Goal: Register for event/course

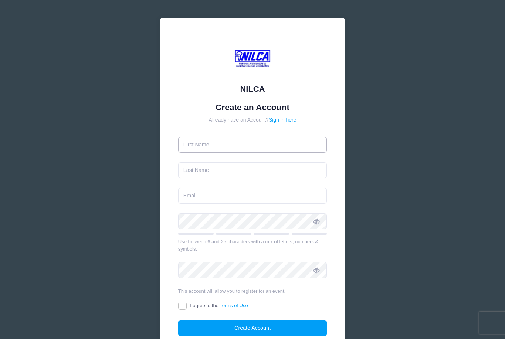
click at [253, 148] on input "text" at bounding box center [252, 145] width 149 height 16
type input "[PERSON_NAME]"
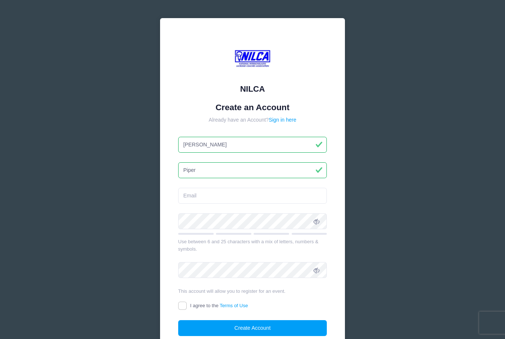
type input "Piper"
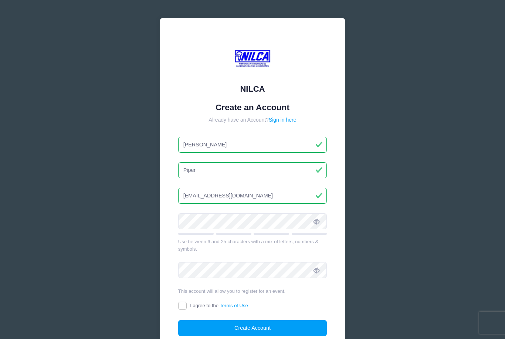
type input "jfpiper@gmail.com"
click at [221, 220] on form "Create an Account Already have an Account? Sign in here John Piper jfpiper@gmai…" at bounding box center [252, 219] width 149 height 234
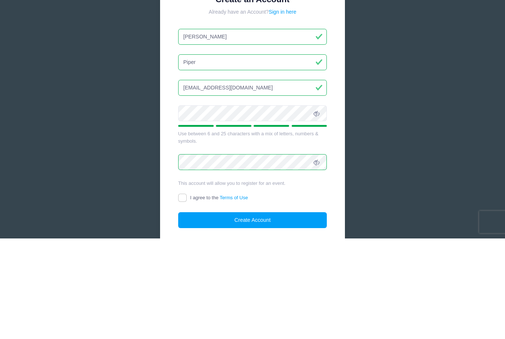
scroll to position [62, 0]
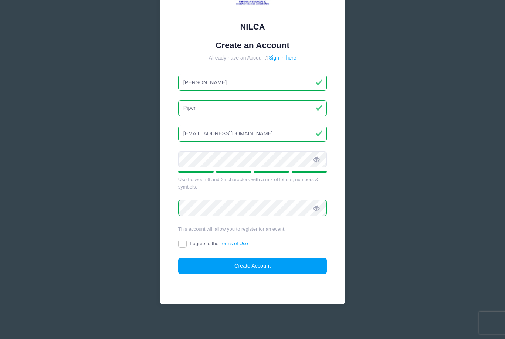
click at [184, 199] on form "Create an Account Already have an Account? Sign in here John Piper jfpiper@gmai…" at bounding box center [252, 157] width 149 height 234
click at [184, 244] on input "I agree to the Terms of Use" at bounding box center [182, 244] width 9 height 9
checkbox input "true"
click at [226, 266] on button "Create Account" at bounding box center [252, 266] width 149 height 16
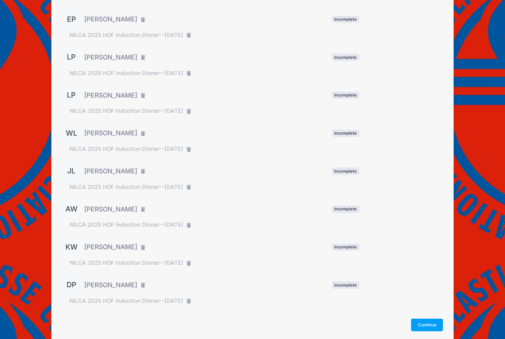
scroll to position [181, 0]
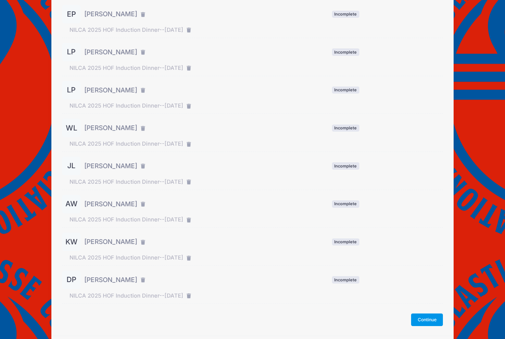
click at [421, 316] on button "Continue" at bounding box center [427, 319] width 32 height 13
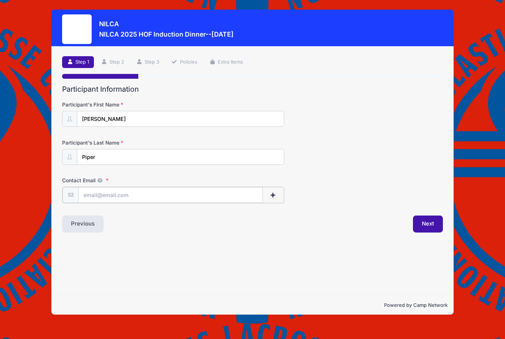
click at [199, 196] on input "Contact Email" at bounding box center [170, 195] width 184 height 16
type input "Colin.piper@eastern.edu"
click at [423, 224] on button "Next" at bounding box center [428, 223] width 30 height 17
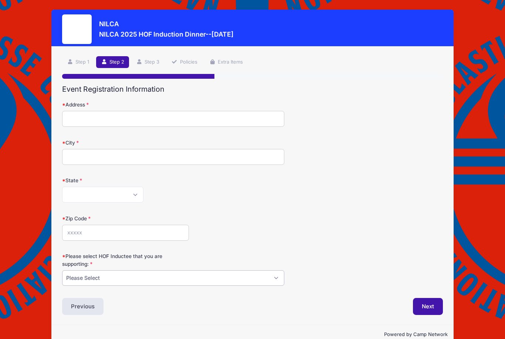
select select "John Piper"
click at [149, 61] on link "Step 3" at bounding box center [148, 62] width 33 height 12
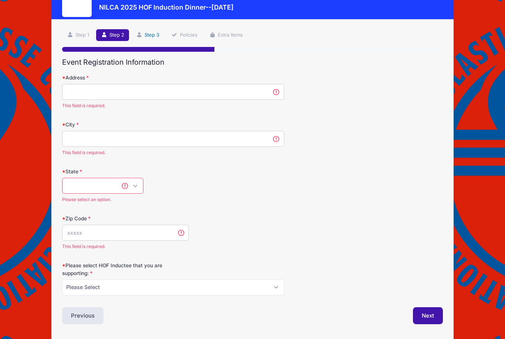
scroll to position [49, 0]
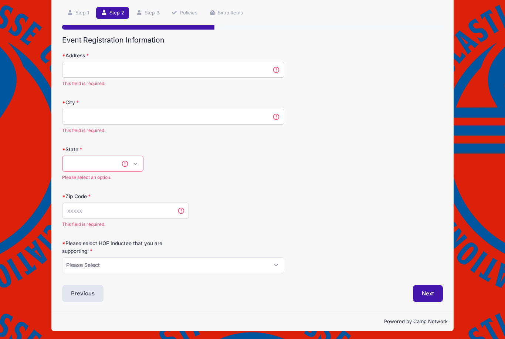
click at [79, 74] on input "Address" at bounding box center [173, 70] width 222 height 16
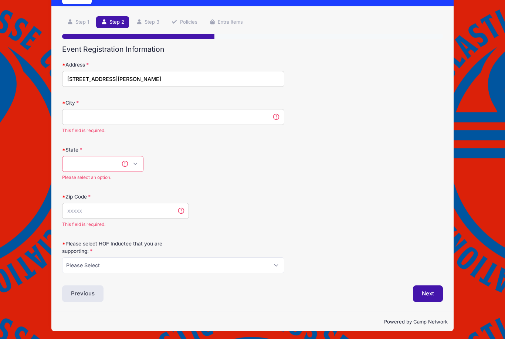
type input "1 Parker Ave Apt 3406"
click at [68, 115] on input "City" at bounding box center [173, 117] width 222 height 16
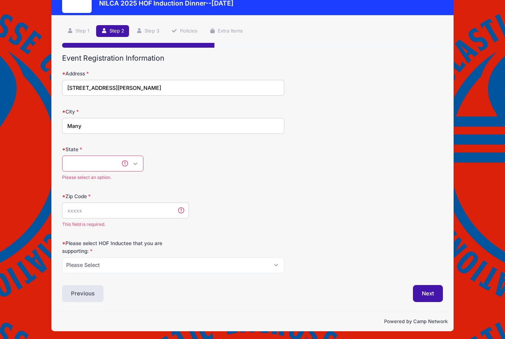
type input "Many"
select select "PA"
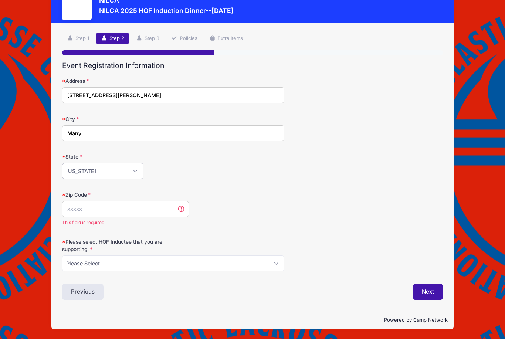
scroll to position [22, 0]
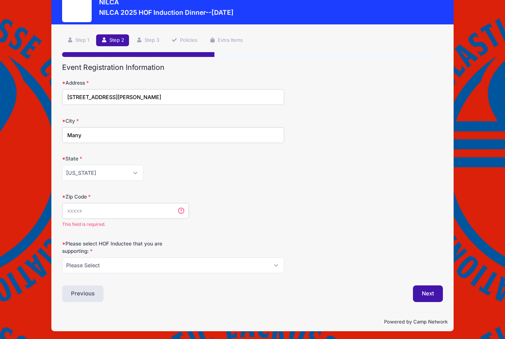
click at [87, 134] on input "Many" at bounding box center [173, 135] width 222 height 16
type input "M"
type input "Philadedlphia"
drag, startPoint x: 87, startPoint y: 134, endPoint x: 82, endPoint y: 206, distance: 72.6
click at [0, 0] on html "Processing Request Please wait... Processing Request Please wait... Processing …" at bounding box center [252, 147] width 505 height 339
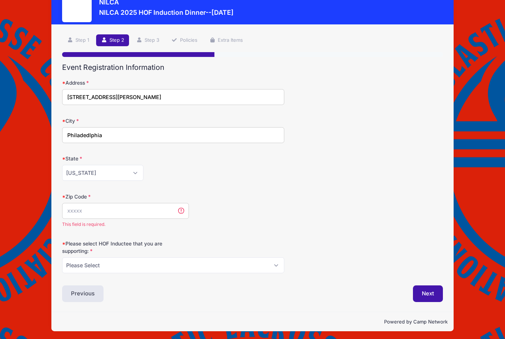
click at [82, 207] on input "Zip Code" at bounding box center [125, 211] width 127 height 16
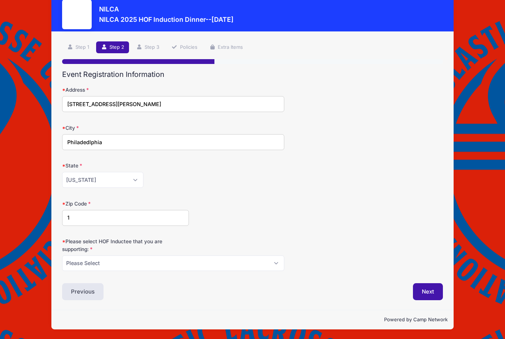
scroll to position [13, 0]
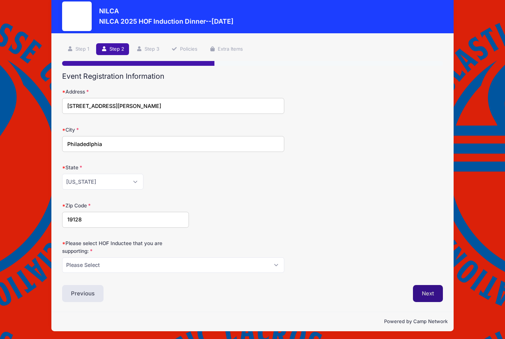
type input "19128"
click at [431, 294] on button "Next" at bounding box center [428, 293] width 30 height 17
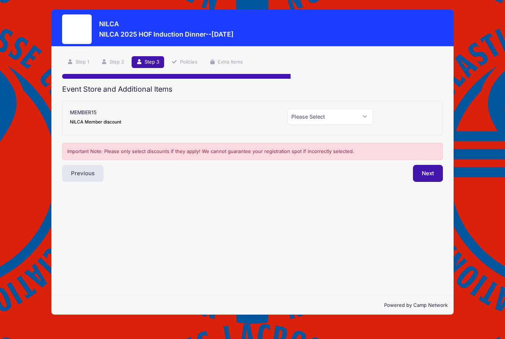
scroll to position [0, 0]
select select "0"
click at [424, 177] on button "Next" at bounding box center [428, 173] width 30 height 17
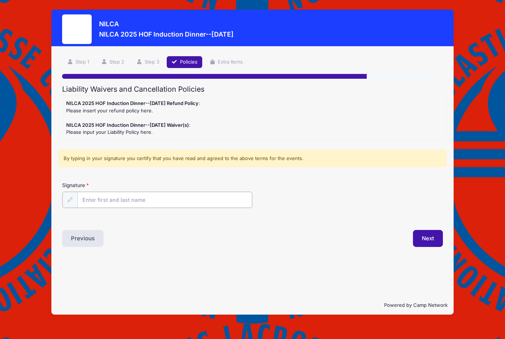
click at [159, 201] on input "Signature" at bounding box center [164, 200] width 175 height 16
type input "J"
type input "Colin Piper"
click at [430, 240] on button "Next" at bounding box center [428, 237] width 30 height 17
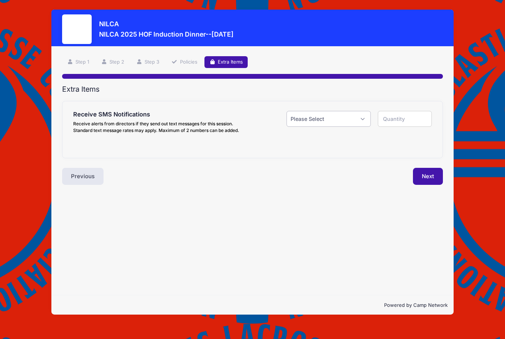
select select "0"
type input "0"
click at [418, 178] on button "Next" at bounding box center [428, 176] width 30 height 17
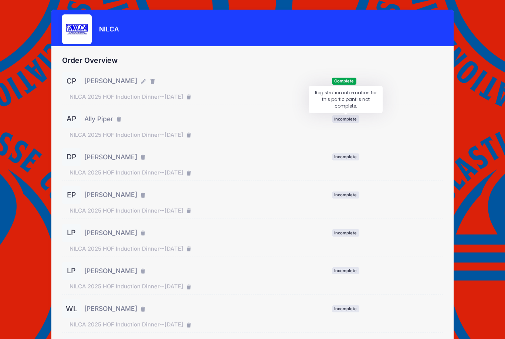
click at [346, 121] on span "Incomplete" at bounding box center [345, 118] width 27 height 7
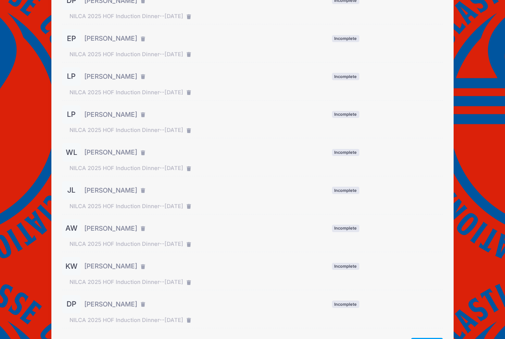
scroll to position [181, 0]
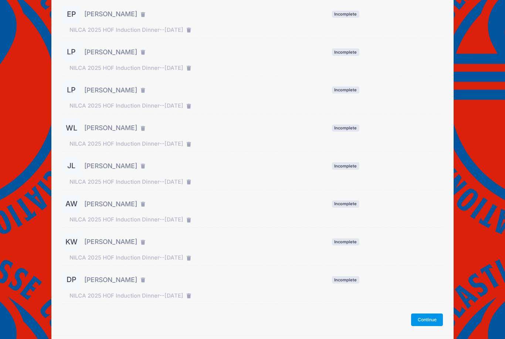
click at [420, 321] on button "Continue" at bounding box center [427, 319] width 32 height 13
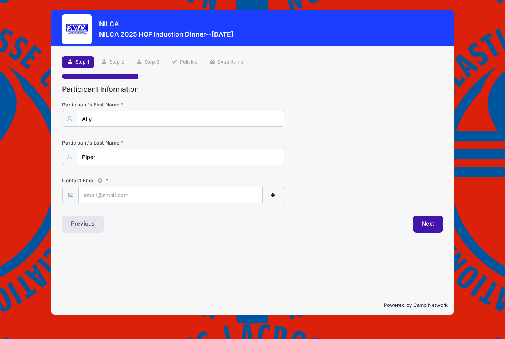
click at [176, 193] on input "Contact Email" at bounding box center [170, 195] width 184 height 16
click at [88, 193] on input "[PERSON_NAME].[PERSON_NAME]" at bounding box center [170, 195] width 184 height 16
click at [118, 195] on input "[PERSON_NAME].[PERSON_NAME]" at bounding box center [170, 195] width 184 height 16
type input "[PERSON_NAME][EMAIL_ADDRESS][PERSON_NAME][DOMAIN_NAME]"
click at [417, 223] on button "Next" at bounding box center [428, 223] width 30 height 17
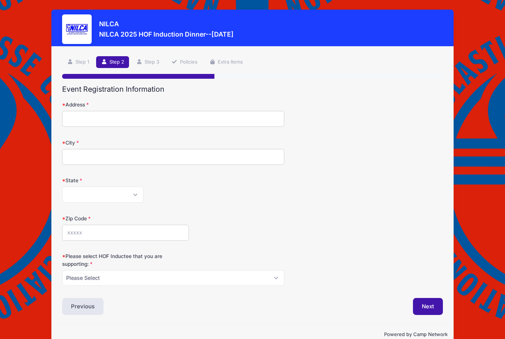
click at [125, 119] on input "Address" at bounding box center [173, 119] width 222 height 16
click at [102, 167] on form "Address City State Alabama Alaska American Samoa Arizona Arkansas Armed Forces …" at bounding box center [252, 193] width 381 height 185
click at [102, 162] on input "City" at bounding box center [173, 157] width 222 height 16
type input "Philladelphia"
drag, startPoint x: 102, startPoint y: 162, endPoint x: 95, endPoint y: 191, distance: 29.5
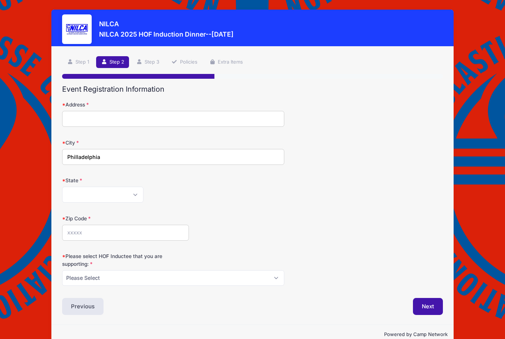
click at [0, 0] on html "Processing Request Please wait... Processing Request Please wait... Processing …" at bounding box center [252, 169] width 505 height 339
click at [95, 191] on select "Alabama Alaska American Samoa Arizona Arkansas Armed Forces Africa Armed Forces…" at bounding box center [102, 195] width 81 height 16
select select "PA"
select select "John Piper"
click at [82, 118] on input "Address" at bounding box center [173, 119] width 222 height 16
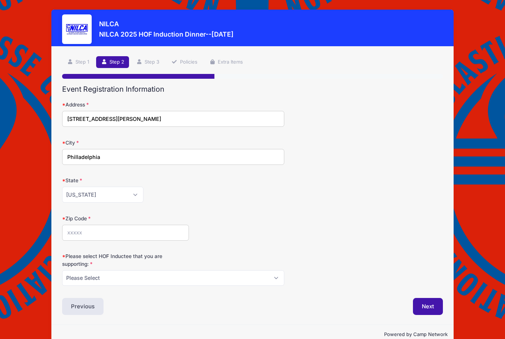
type input "1 Parker Ave 3406"
click at [84, 228] on input "Zip Code" at bounding box center [125, 233] width 127 height 16
type input "19128"
click at [423, 304] on button "Next" at bounding box center [428, 306] width 30 height 17
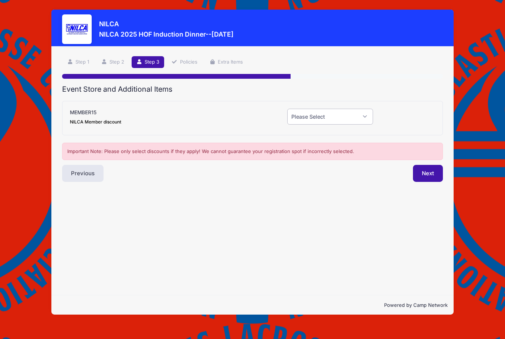
select select "0"
click at [418, 176] on button "Next" at bounding box center [428, 173] width 30 height 17
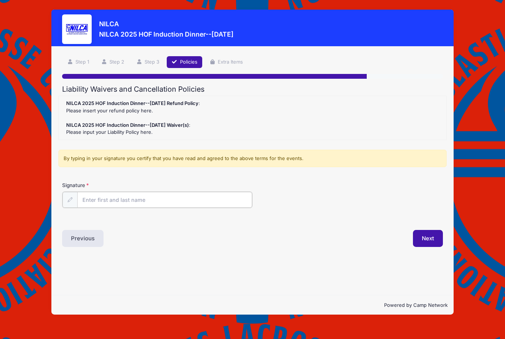
click at [182, 202] on input "Signature" at bounding box center [164, 200] width 175 height 16
type input "Ally Piper"
click at [433, 240] on button "Next" at bounding box center [428, 237] width 30 height 17
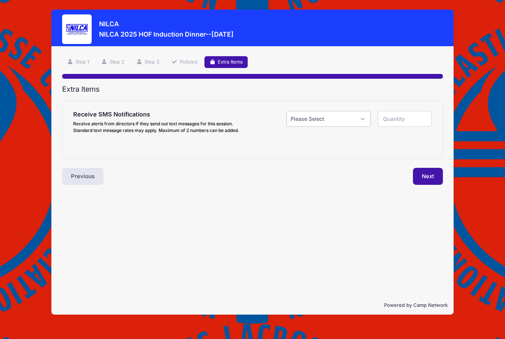
select select "0"
type input "0"
click at [419, 179] on button "Next" at bounding box center [428, 176] width 30 height 17
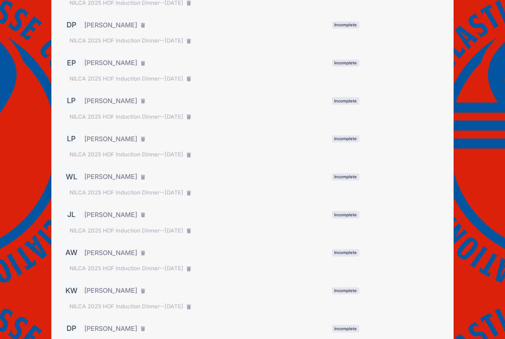
scroll to position [177, 0]
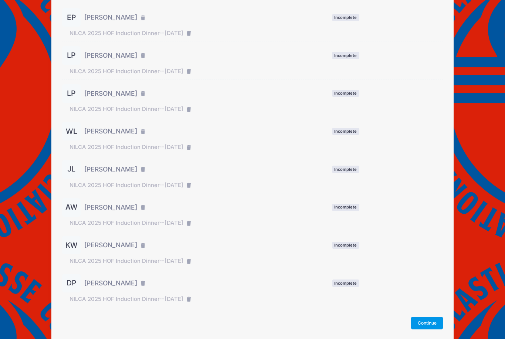
click at [418, 324] on button "Continue" at bounding box center [427, 323] width 32 height 13
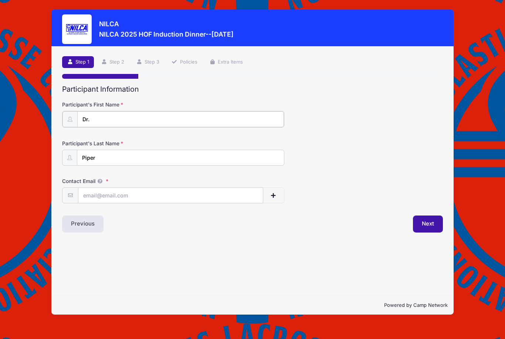
click at [132, 123] on input "Dr." at bounding box center [180, 119] width 207 height 16
type input "Dr. Kathry"
click at [123, 194] on input "Contact Email" at bounding box center [170, 195] width 184 height 16
type input "kaypiper16@gmail.com"
click at [420, 226] on button "Next" at bounding box center [428, 223] width 30 height 17
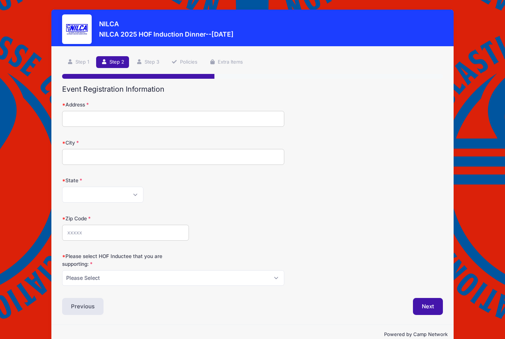
click at [130, 117] on input "Address" at bounding box center [173, 119] width 222 height 16
type input "2893 Southwestern Ave"
click at [121, 156] on input "City" at bounding box center [173, 157] width 222 height 16
type input "[GEOGRAPHIC_DATA]"
select select "MD"
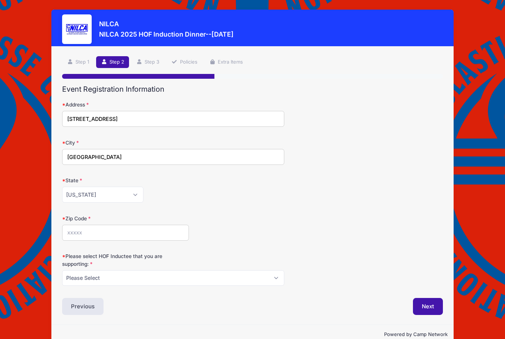
click at [94, 234] on input "Zip Code" at bounding box center [125, 233] width 127 height 16
type input "21102"
select select "[PERSON_NAME]"
click at [421, 302] on button "Next" at bounding box center [428, 306] width 30 height 17
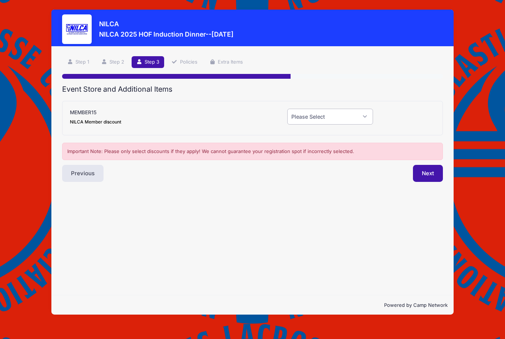
select select "0"
click at [421, 172] on button "Next" at bounding box center [428, 173] width 30 height 17
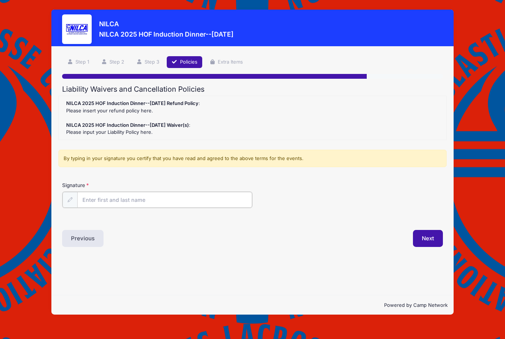
click at [195, 196] on input "Signature" at bounding box center [164, 200] width 175 height 16
type input "Kathryn Piper"
click at [435, 238] on button "Next" at bounding box center [428, 237] width 30 height 17
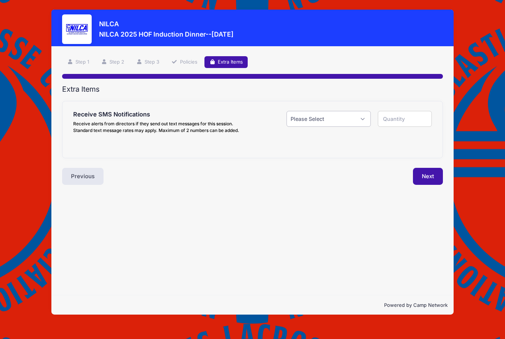
select select "0"
type input "0"
click at [425, 176] on button "Next" at bounding box center [428, 176] width 30 height 17
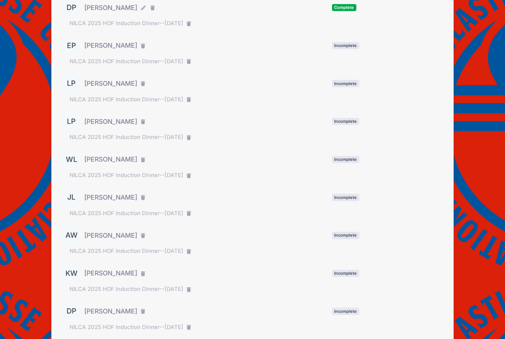
scroll to position [181, 0]
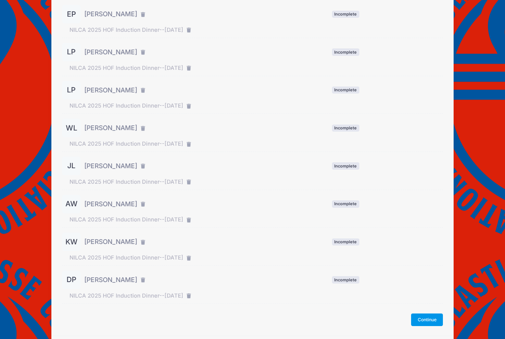
click at [426, 319] on button "Continue" at bounding box center [427, 319] width 32 height 13
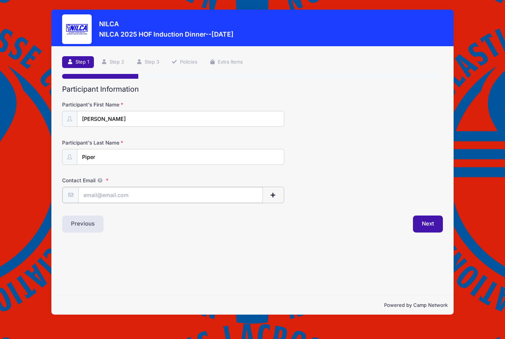
click at [113, 201] on input "Contact Email" at bounding box center [170, 195] width 184 height 16
type input "[EMAIL_ADDRESS][DOMAIN_NAME]"
click at [421, 220] on button "Next" at bounding box center [428, 223] width 30 height 17
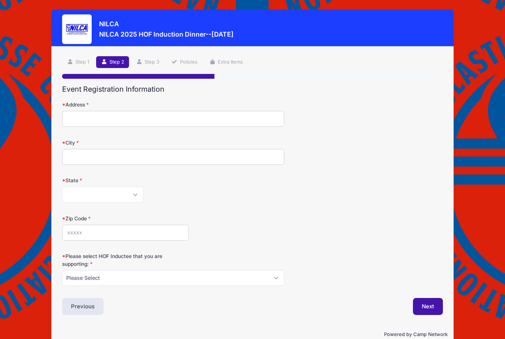
click at [180, 120] on input "Address" at bounding box center [173, 119] width 222 height 16
type input "[STREET_ADDRESS]"
click at [155, 156] on input "City" at bounding box center [173, 157] width 222 height 16
type input "Manchester"
select select "MD"
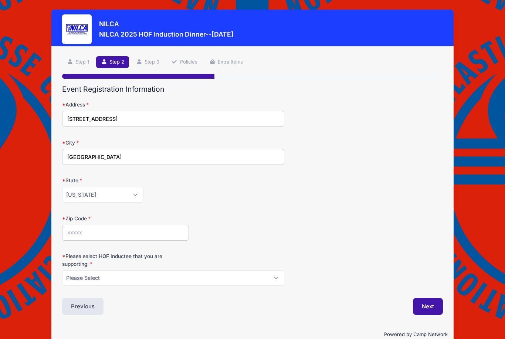
click at [94, 237] on input "Zip Code" at bounding box center [125, 233] width 127 height 16
type input "21102"
select select "John Piper"
click at [420, 301] on button "Next" at bounding box center [428, 306] width 30 height 17
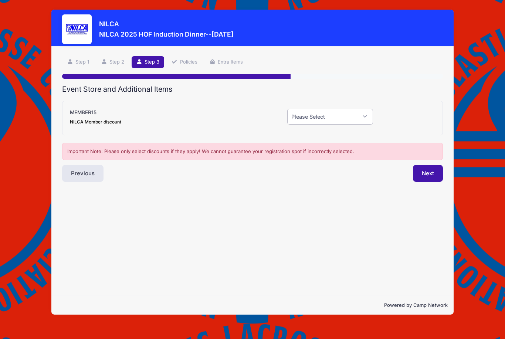
select select "0"
click at [421, 174] on button "Next" at bounding box center [428, 173] width 30 height 17
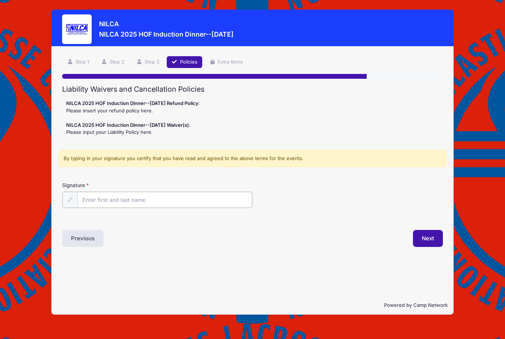
click at [172, 197] on input "Signature" at bounding box center [164, 200] width 175 height 16
type input "[PERSON_NAME]"
click at [417, 236] on button "Next" at bounding box center [428, 237] width 30 height 17
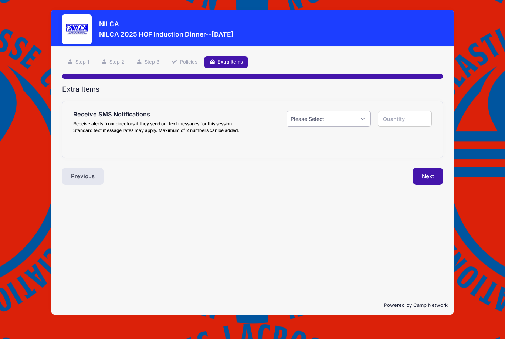
select select "0"
type input "0"
click at [419, 178] on button "Next" at bounding box center [428, 176] width 30 height 17
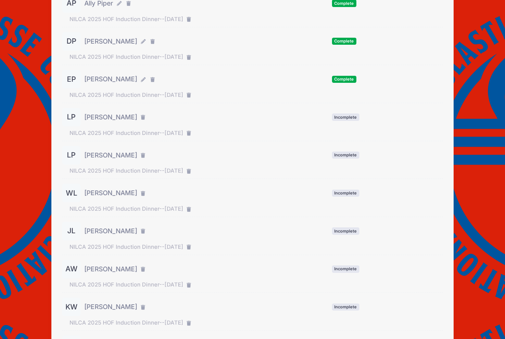
scroll to position [181, 0]
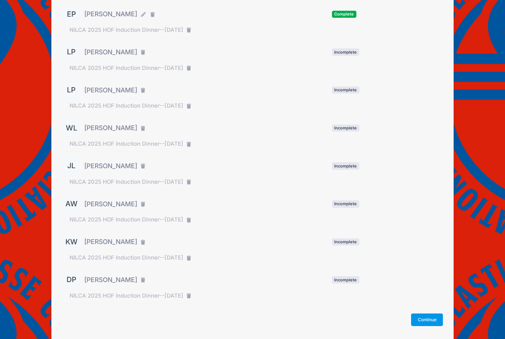
click at [424, 317] on button "Continue" at bounding box center [427, 319] width 32 height 13
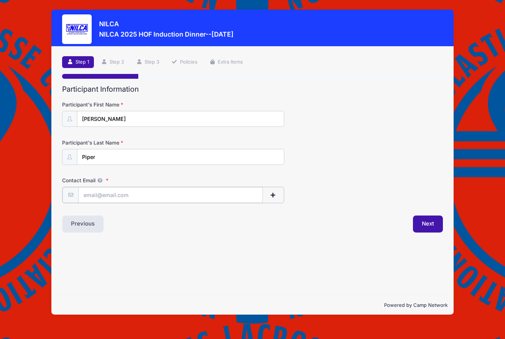
click at [210, 193] on input "Contact Email" at bounding box center [170, 195] width 184 height 16
type input "Epiper42@gmail.com"
click at [423, 226] on button "Next" at bounding box center [428, 223] width 30 height 17
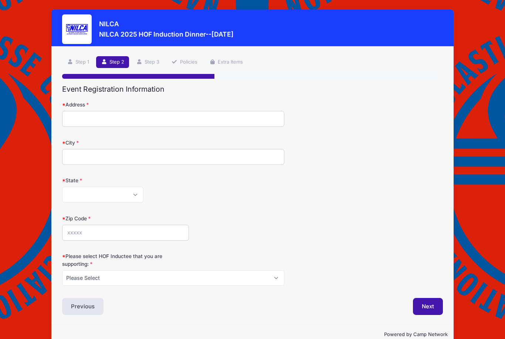
click at [94, 115] on input "Address" at bounding box center [173, 119] width 222 height 16
type input "[STREET_ADDRESS]"
click at [71, 155] on input "City" at bounding box center [173, 157] width 222 height 16
type input "Reisterstown"
select select "MD"
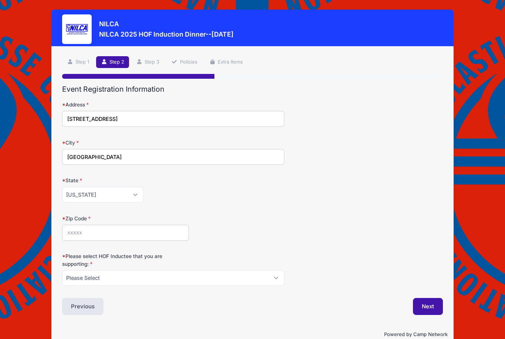
click at [95, 234] on input "Zip Code" at bounding box center [125, 233] width 127 height 16
type input "21136"
select select "[PERSON_NAME]"
click at [419, 300] on button "Next" at bounding box center [428, 306] width 30 height 17
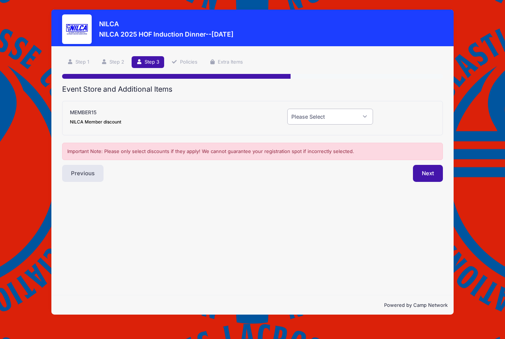
select select "0"
click at [421, 176] on button "Next" at bounding box center [428, 173] width 30 height 17
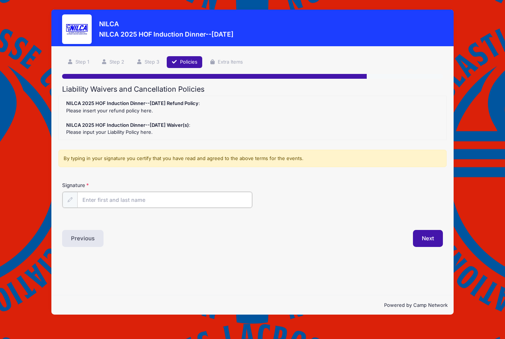
click at [176, 192] on input "Signature" at bounding box center [164, 200] width 175 height 16
type input "EAP"
click at [421, 234] on button "Next" at bounding box center [428, 237] width 30 height 17
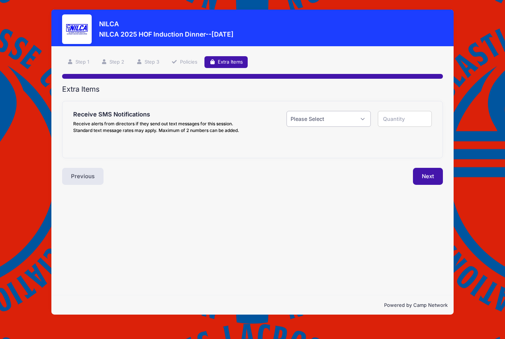
select select "0"
type input "0"
click at [424, 179] on button "Next" at bounding box center [428, 176] width 30 height 17
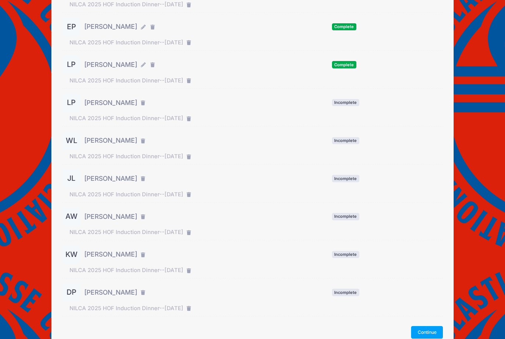
scroll to position [181, 0]
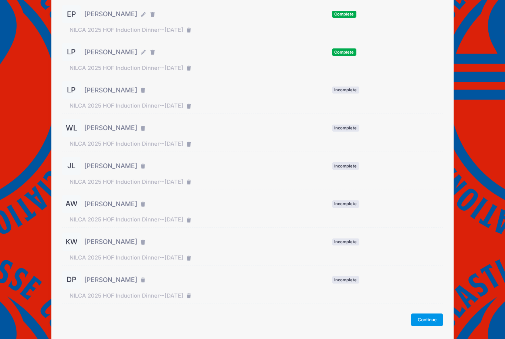
click at [424, 318] on button "Continue" at bounding box center [427, 319] width 32 height 13
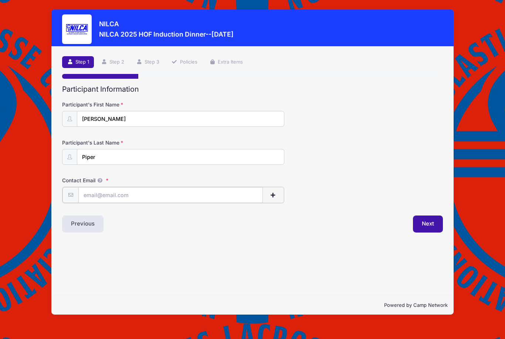
click at [156, 190] on input "Contact Email" at bounding box center [170, 195] width 184 height 16
type input "[EMAIL_ADDRESS][DOMAIN_NAME]"
click at [431, 223] on button "Next" at bounding box center [428, 223] width 30 height 17
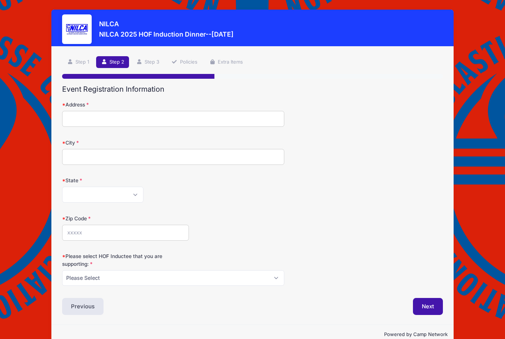
click at [98, 116] on input "Address" at bounding box center [173, 119] width 222 height 16
type input "[STREET_ADDRESS]"
click at [87, 155] on input "City" at bounding box center [173, 157] width 222 height 16
type input "[GEOGRAPHIC_DATA]"
select select "MD"
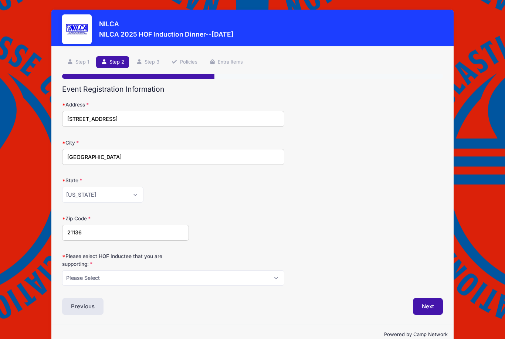
type input "21136"
select select "[PERSON_NAME]"
click at [420, 300] on button "Next" at bounding box center [428, 306] width 30 height 17
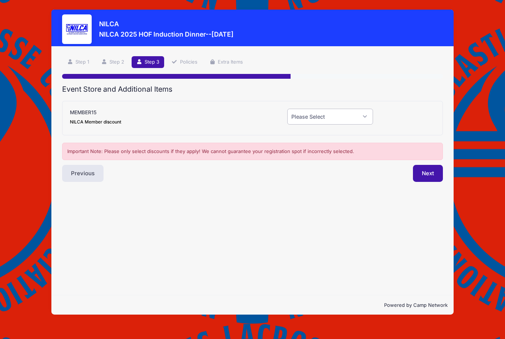
select select "0"
click at [418, 172] on button "Next" at bounding box center [428, 173] width 30 height 17
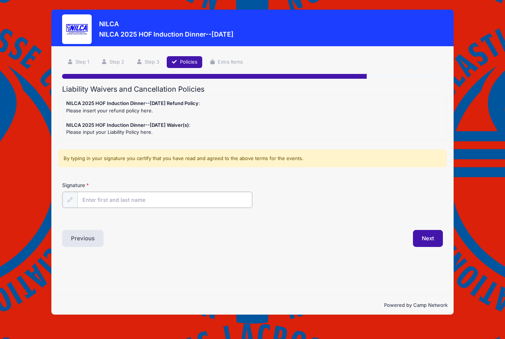
click at [183, 201] on input "Signature" at bounding box center [164, 200] width 175 height 16
type input "LDP"
click at [423, 233] on button "Next" at bounding box center [428, 237] width 30 height 17
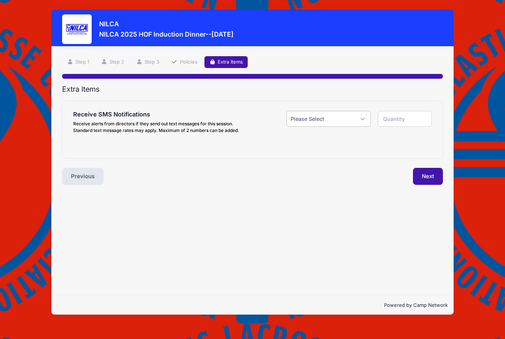
select select "0"
type input "0"
click at [428, 178] on button "Next" at bounding box center [428, 176] width 30 height 17
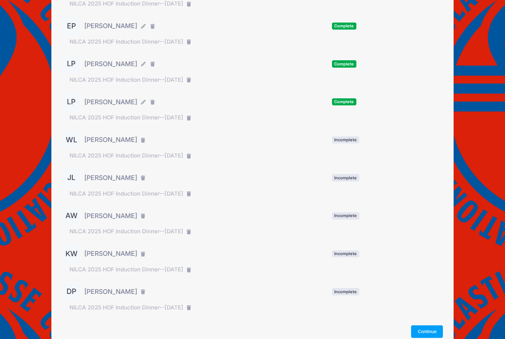
scroll to position [172, 0]
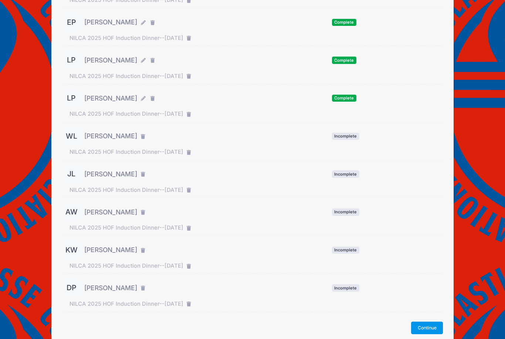
click at [414, 322] on button "Continue" at bounding box center [427, 328] width 32 height 13
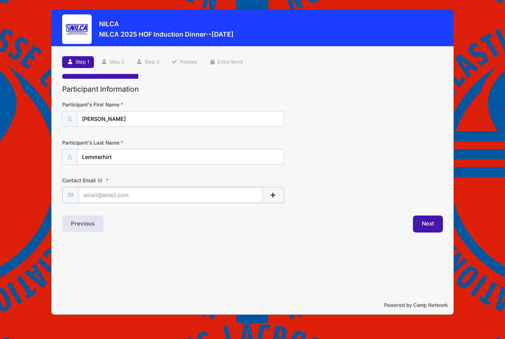
click at [128, 193] on input "Contact Email" at bounding box center [170, 195] width 184 height 16
type input "Wayne@lemmerhirt.com"
click at [423, 219] on button "Next" at bounding box center [428, 223] width 30 height 17
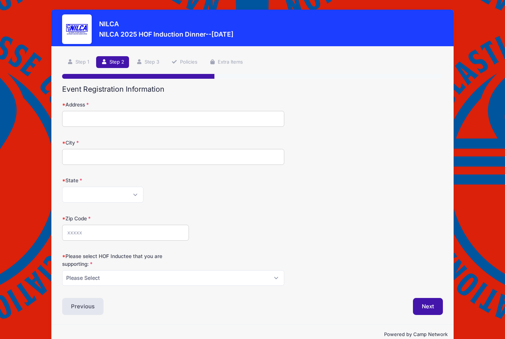
click at [138, 118] on input "Address" at bounding box center [173, 119] width 222 height 16
type input "[STREET_ADDRESS]"
click at [118, 155] on input "City" at bounding box center [173, 157] width 222 height 16
type input "Framingham"
select select "MA"
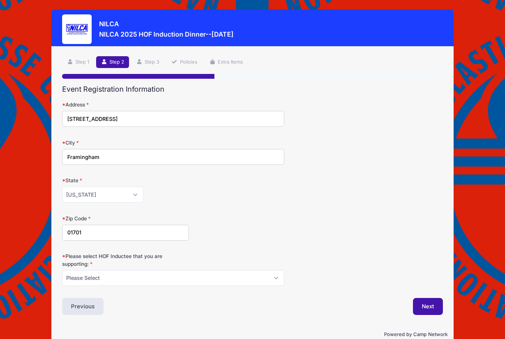
type input "01701"
select select "[PERSON_NAME]"
click at [421, 306] on button "Next" at bounding box center [428, 306] width 30 height 17
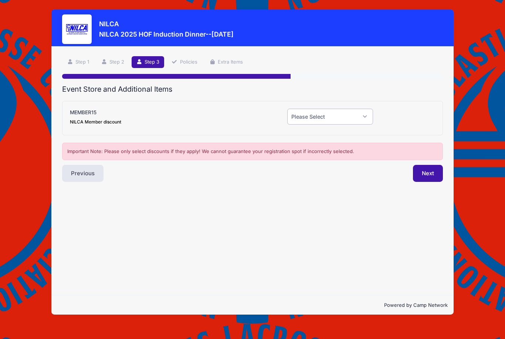
select select "0"
click at [426, 174] on button "Next" at bounding box center [428, 173] width 30 height 17
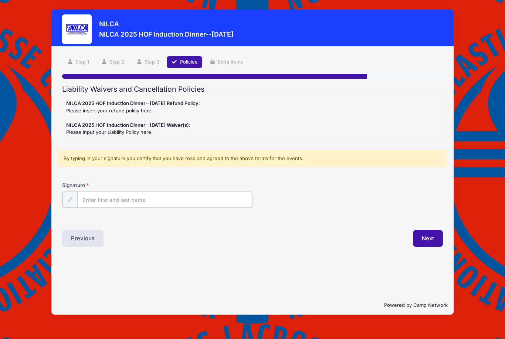
click at [170, 200] on input "Signature" at bounding box center [164, 200] width 175 height 16
type input "WAL"
click at [419, 237] on button "Next" at bounding box center [428, 237] width 30 height 17
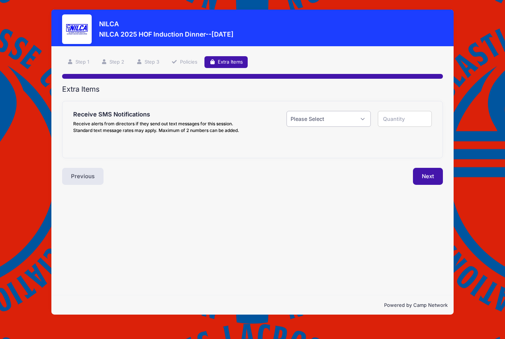
select select "0"
type input "0"
click at [435, 177] on button "Next" at bounding box center [428, 176] width 30 height 17
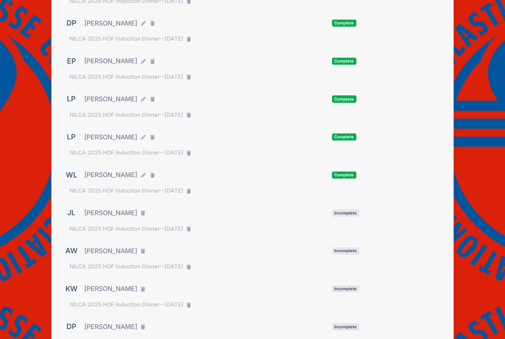
scroll to position [134, 0]
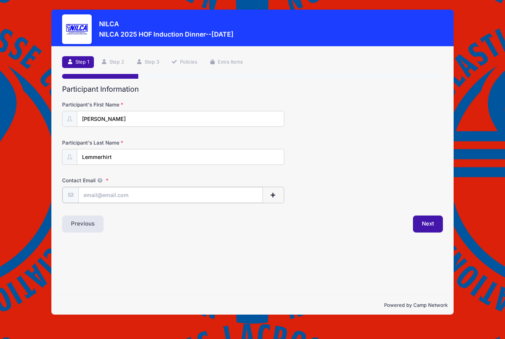
click at [138, 193] on input "Contact Email" at bounding box center [170, 195] width 184 height 16
type input "[PERSON_NAME][EMAIL_ADDRESS][PERSON_NAME][DOMAIN_NAME]"
click at [418, 225] on button "Next" at bounding box center [428, 223] width 30 height 17
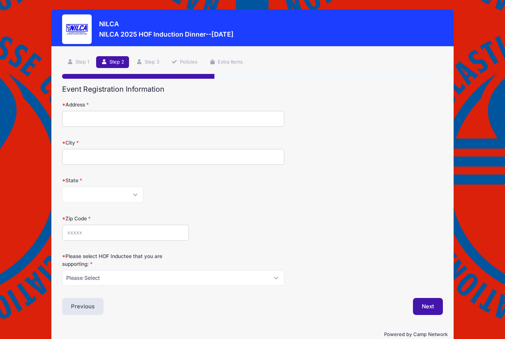
click at [200, 118] on input "Address" at bounding box center [173, 119] width 222 height 16
type input "4 Chesterfield St"
click at [165, 158] on input "City" at bounding box center [173, 157] width 222 height 16
type input "Framingham"
select select "MA"
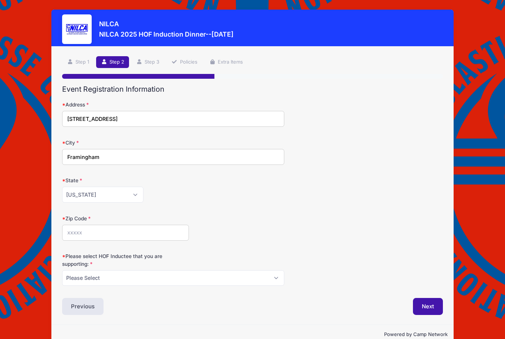
click at [95, 231] on input "Zip Code" at bounding box center [125, 233] width 127 height 16
type input "01701"
select select "[PERSON_NAME]"
click at [432, 305] on button "Next" at bounding box center [428, 306] width 30 height 17
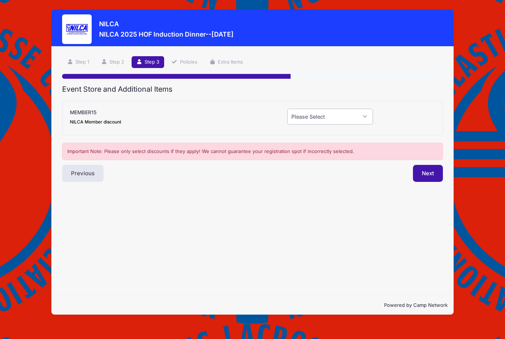
select select "0"
click at [422, 177] on button "Next" at bounding box center [428, 173] width 30 height 17
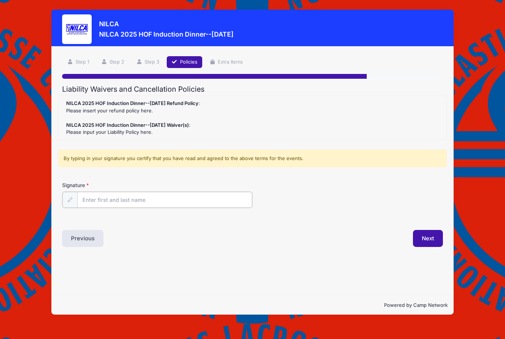
click at [202, 199] on input "Signature" at bounding box center [164, 200] width 175 height 16
type input "JDL"
click at [422, 232] on button "Next" at bounding box center [428, 237] width 30 height 17
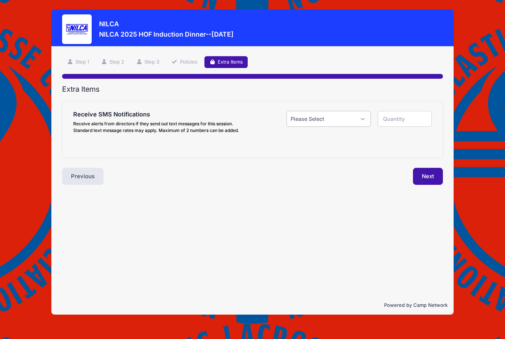
select select "0"
type input "0"
click at [430, 176] on button "Next" at bounding box center [428, 176] width 30 height 17
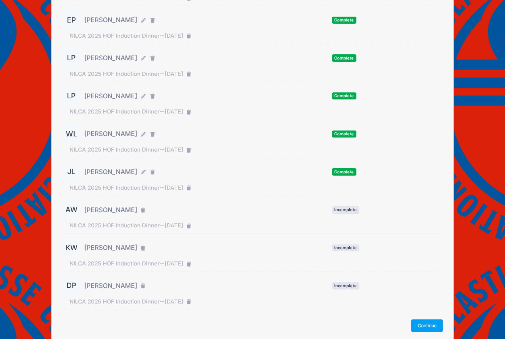
scroll to position [181, 0]
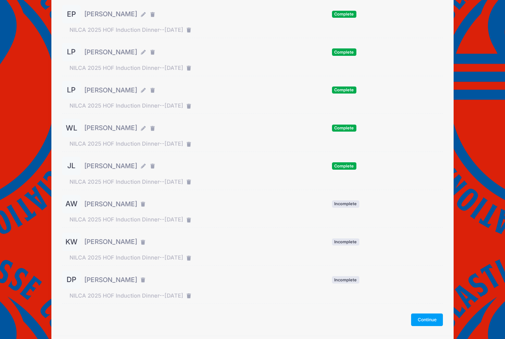
click at [423, 317] on button "Continue" at bounding box center [427, 319] width 32 height 13
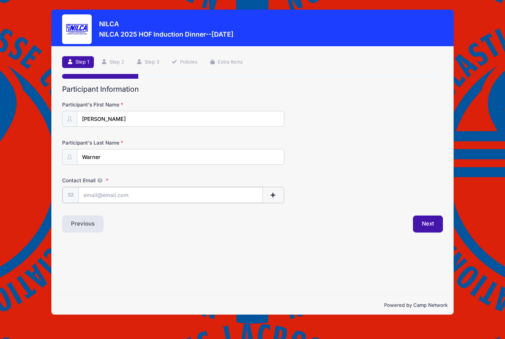
click at [134, 195] on input "Contact Email" at bounding box center [170, 195] width 184 height 16
type input "[EMAIL_ADDRESS][DOMAIN_NAME]"
click at [429, 221] on button "Next" at bounding box center [428, 223] width 30 height 17
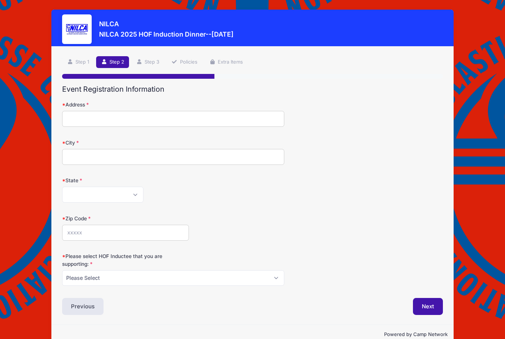
click at [104, 114] on input "Address" at bounding box center [173, 119] width 222 height 16
type input "[STREET_ADDRESS][PERSON_NAME]"
click at [79, 153] on input "City" at bounding box center [173, 157] width 222 height 16
type input "[PERSON_NAME] Rock"
select select "PA"
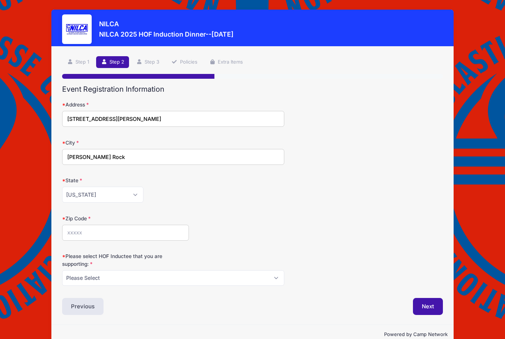
click at [89, 228] on input "Zip Code" at bounding box center [125, 233] width 127 height 16
type input "17327"
select select "[PERSON_NAME]"
click at [420, 305] on button "Next" at bounding box center [428, 306] width 30 height 17
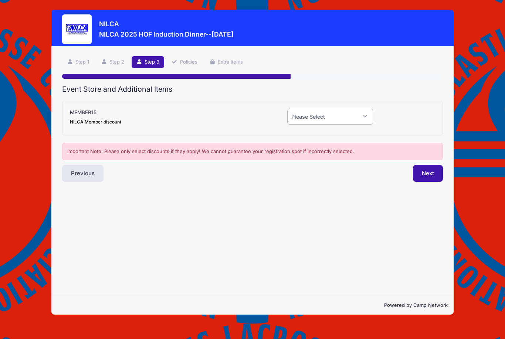
select select "0"
click at [424, 176] on button "Next" at bounding box center [428, 173] width 30 height 17
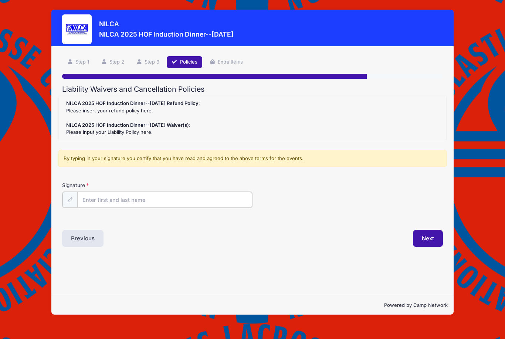
click at [195, 201] on input "Signature" at bounding box center [164, 200] width 175 height 16
type input "ANW"
click at [422, 239] on button "Next" at bounding box center [428, 237] width 30 height 17
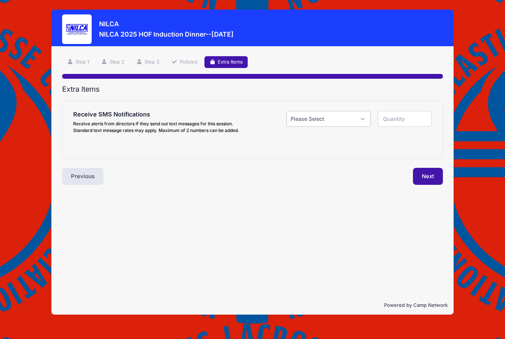
select select "0"
type input "0"
click at [423, 175] on button "Next" at bounding box center [428, 176] width 30 height 17
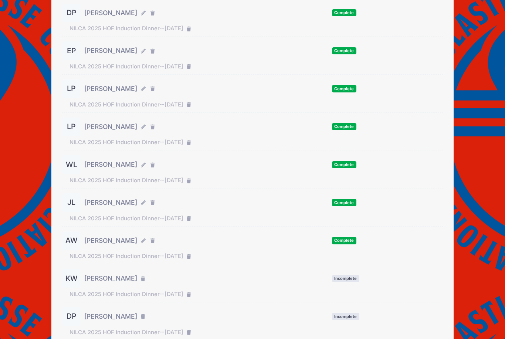
scroll to position [181, 0]
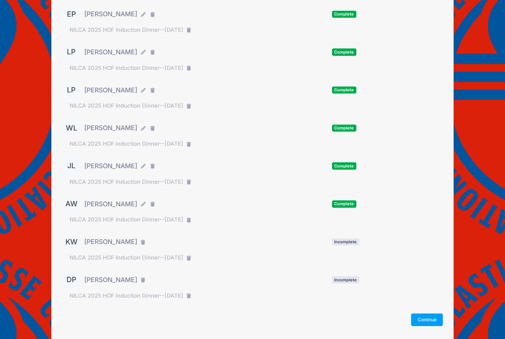
click at [420, 319] on button "Continue" at bounding box center [427, 319] width 32 height 13
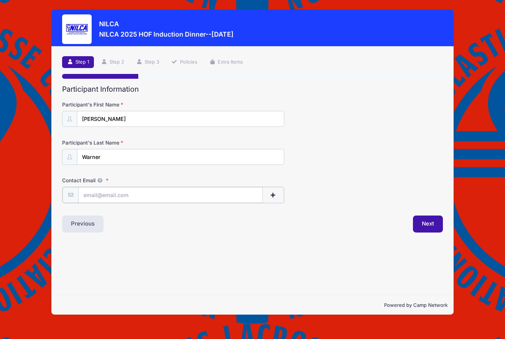
click at [154, 193] on input "Contact Email" at bounding box center [170, 195] width 184 height 16
type input "Katiewarner2010@gmail.com"
click at [433, 230] on button "Next" at bounding box center [428, 223] width 30 height 17
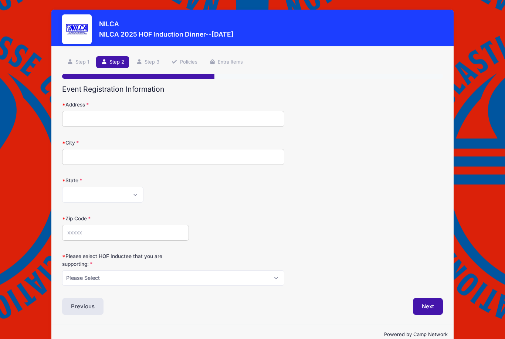
click at [98, 165] on form "Address City State Alabama Alaska American Samoa Arizona Arkansas Armed Forces …" at bounding box center [252, 193] width 381 height 185
click at [98, 155] on input "City" at bounding box center [173, 157] width 222 height 16
type input "Glen Rock"
select select "PA"
click at [91, 231] on input "Zip Code" at bounding box center [125, 233] width 127 height 16
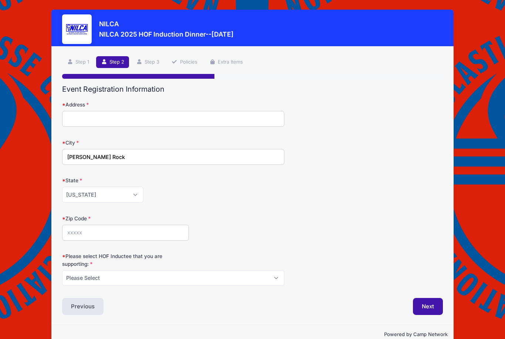
click at [84, 118] on input "Address" at bounding box center [173, 119] width 222 height 16
type input "7298 Simpson Rd"
click at [76, 238] on input "Zip Code" at bounding box center [125, 233] width 127 height 16
type input "17327"
select select "[PERSON_NAME]"
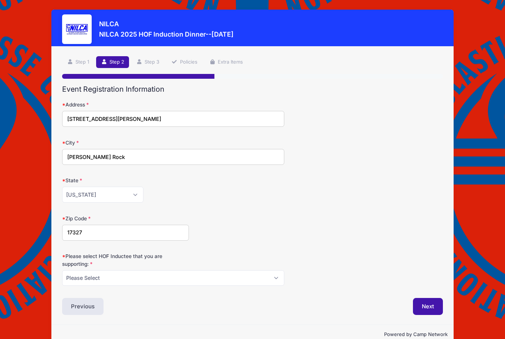
click at [429, 309] on button "Next" at bounding box center [428, 306] width 30 height 17
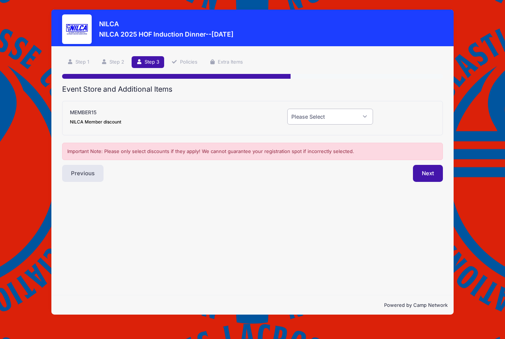
select select "0"
click at [418, 175] on button "Next" at bounding box center [428, 173] width 30 height 17
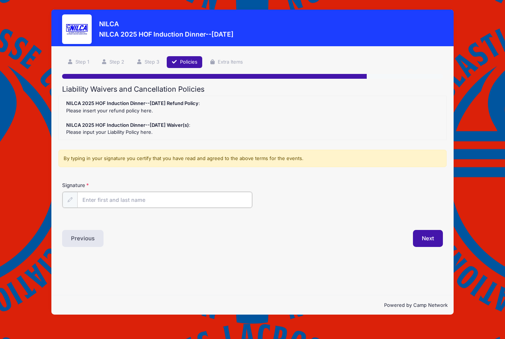
click at [193, 195] on input "Signature" at bounding box center [164, 200] width 175 height 16
type input "KRW"
click at [441, 240] on button "Next" at bounding box center [428, 237] width 30 height 17
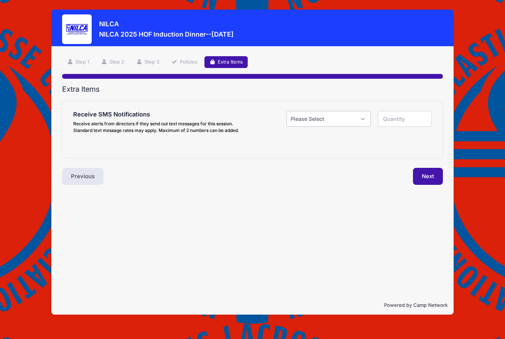
select select "0"
type input "0"
click at [421, 174] on button "Next" at bounding box center [428, 176] width 30 height 17
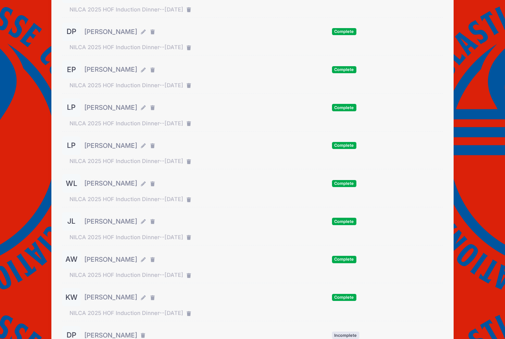
scroll to position [181, 0]
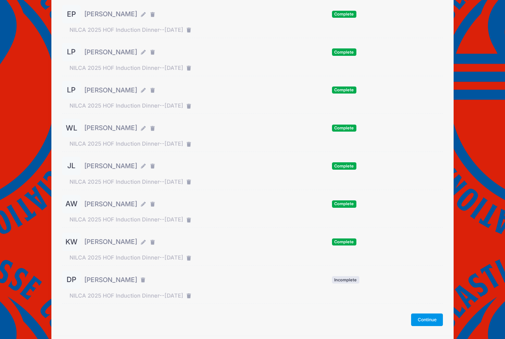
click at [424, 322] on button "Continue" at bounding box center [427, 319] width 32 height 13
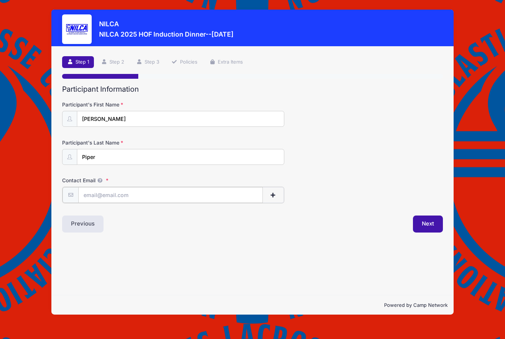
click at [152, 193] on input "Contact Email" at bounding box center [170, 195] width 184 height 16
type input "Dpiper@bradshawcc.com"
click at [414, 220] on button "Next" at bounding box center [428, 223] width 30 height 17
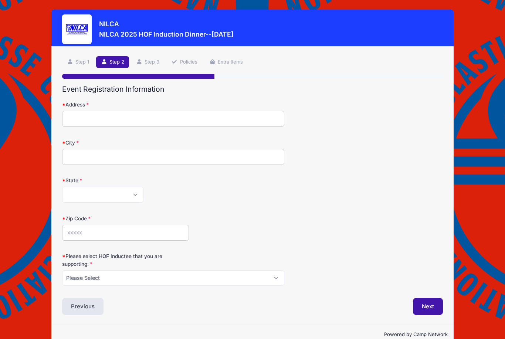
click at [135, 118] on input "Address" at bounding box center [173, 119] width 222 height 16
click at [67, 118] on input "Bird View Rd" at bounding box center [173, 119] width 222 height 16
type input "Bird View Rd"
select select "MD"
click at [67, 118] on input "Bird View Rd" at bounding box center [173, 119] width 222 height 16
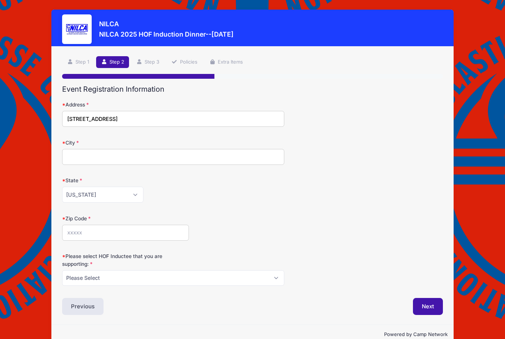
type input "2658 Bird View Rd"
click at [72, 145] on label "City" at bounding box center [125, 142] width 127 height 7
click at [72, 149] on input "City" at bounding box center [173, 157] width 222 height 16
type input "Finksburg"
click at [78, 231] on input "Zip Code" at bounding box center [125, 233] width 127 height 16
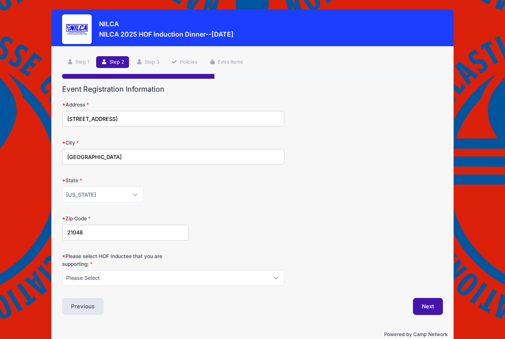
type input "21048"
select select "John Piper"
click at [428, 305] on button "Next" at bounding box center [428, 306] width 30 height 17
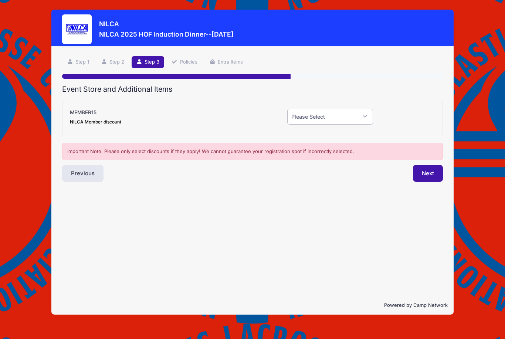
select select "0"
click at [421, 173] on button "Next" at bounding box center [428, 173] width 30 height 17
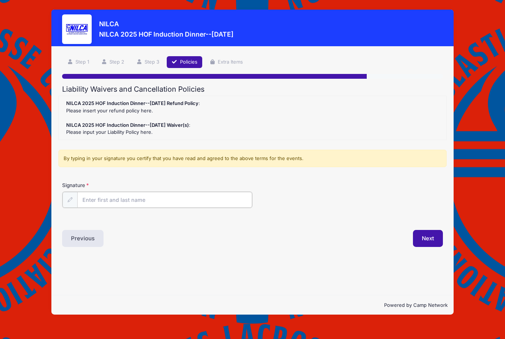
click at [200, 200] on input "Signature" at bounding box center [164, 200] width 175 height 16
type input "J"
type input "DJP"
click at [420, 239] on button "Next" at bounding box center [428, 237] width 30 height 17
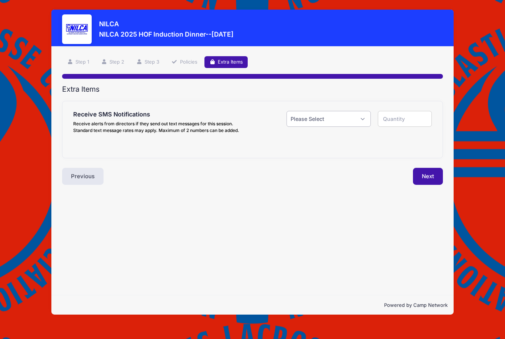
select select "0"
type input "0"
click at [434, 179] on button "Next" at bounding box center [428, 176] width 30 height 17
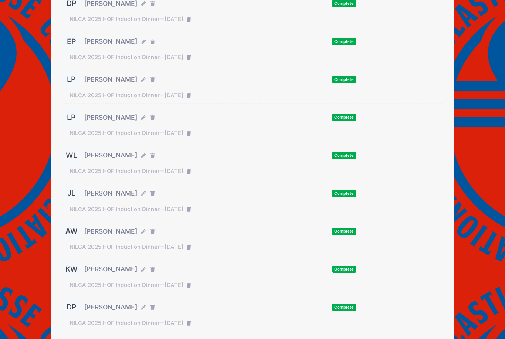
scroll to position [181, 0]
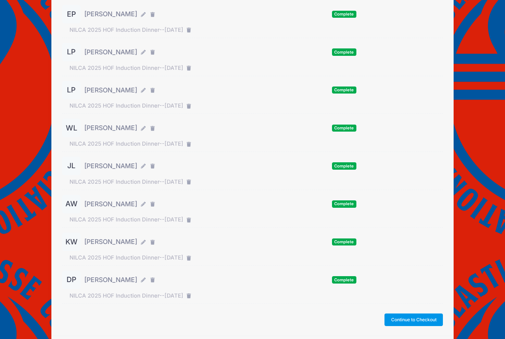
click at [423, 319] on button "Continue to Checkout" at bounding box center [413, 319] width 58 height 13
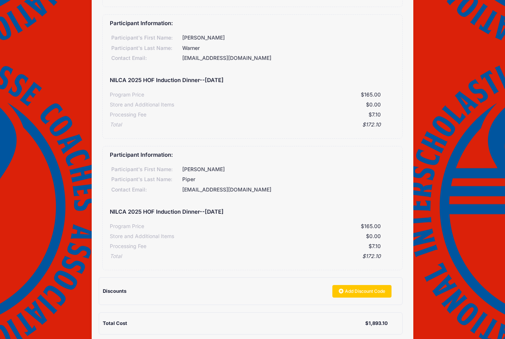
scroll to position [1261, 0]
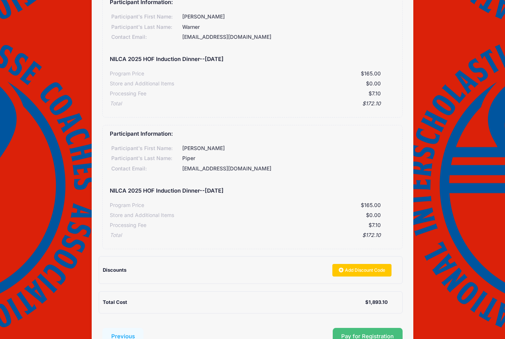
click at [349, 333] on span "Pay for Registration" at bounding box center [367, 336] width 52 height 7
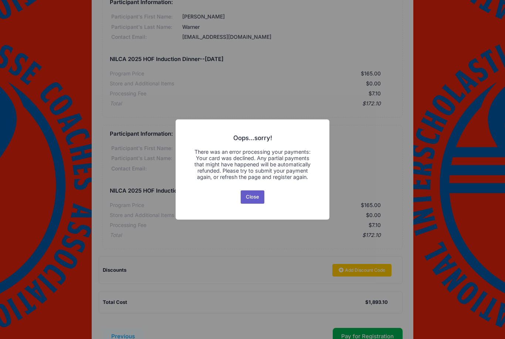
click at [255, 204] on button "Close" at bounding box center [253, 196] width 24 height 13
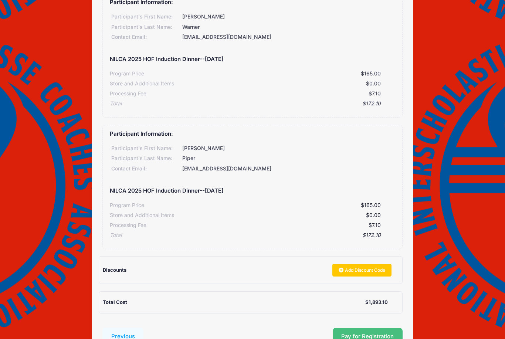
click at [346, 333] on span "Pay for Registration" at bounding box center [367, 336] width 52 height 7
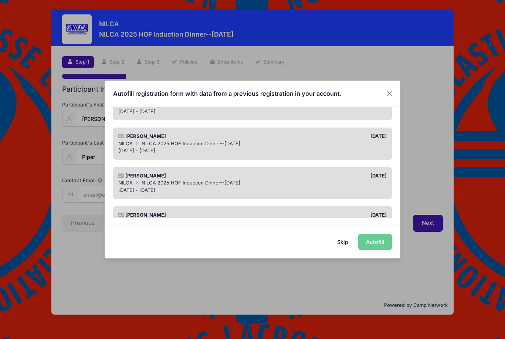
click at [356, 284] on div "Autofill registration form with data from a previous registration in your accou…" at bounding box center [252, 169] width 505 height 339
